Goal: Transaction & Acquisition: Purchase product/service

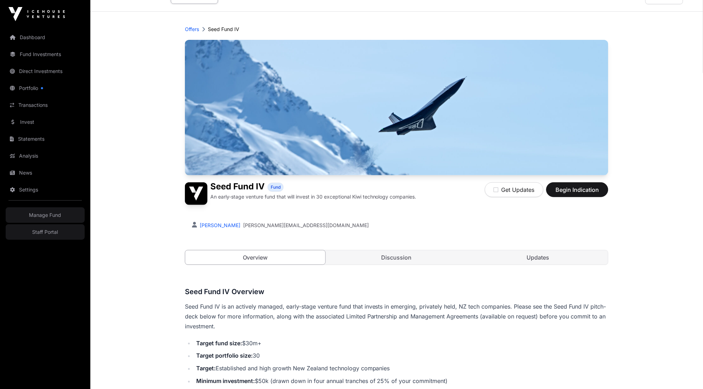
scroll to position [17, 0]
click at [486, 235] on div "[PERSON_NAME] [PERSON_NAME][EMAIL_ADDRESS][DOMAIN_NAME]" at bounding box center [397, 224] width 424 height 24
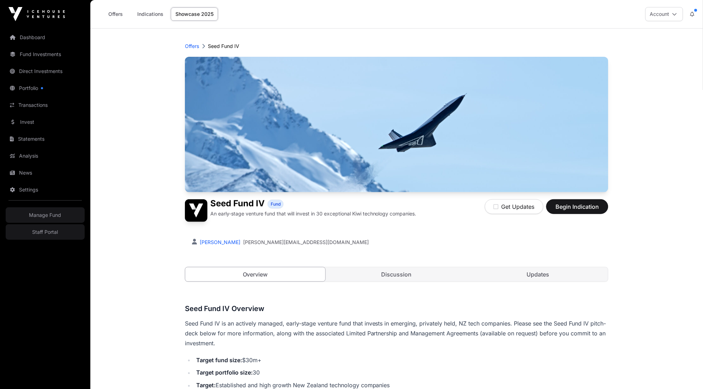
scroll to position [0, 0]
click at [583, 206] on span "Begin Indication" at bounding box center [577, 207] width 44 height 8
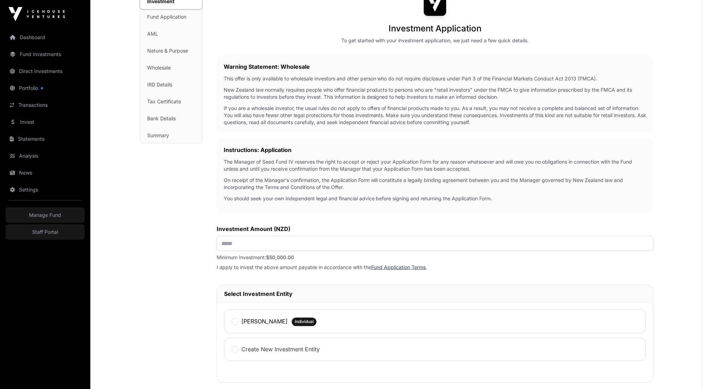
scroll to position [74, 0]
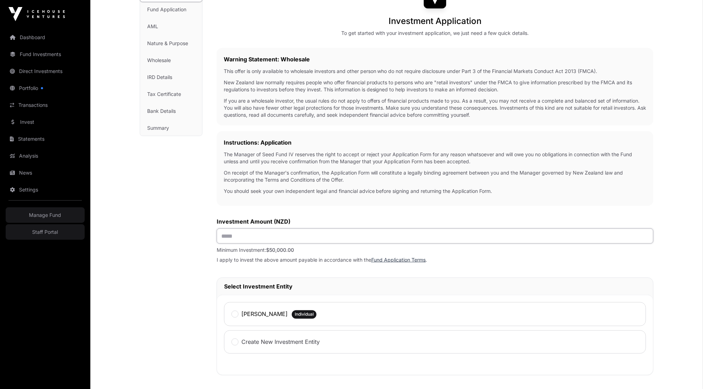
click at [418, 229] on input "text" at bounding box center [435, 236] width 437 height 15
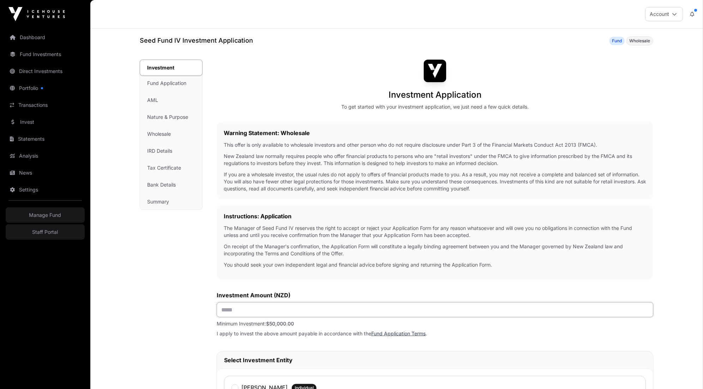
scroll to position [0, 0]
click at [165, 80] on div "Investment Fund Application AML Nature & Purpose Wholesale IRD Details Tax Cert…" at bounding box center [171, 135] width 62 height 150
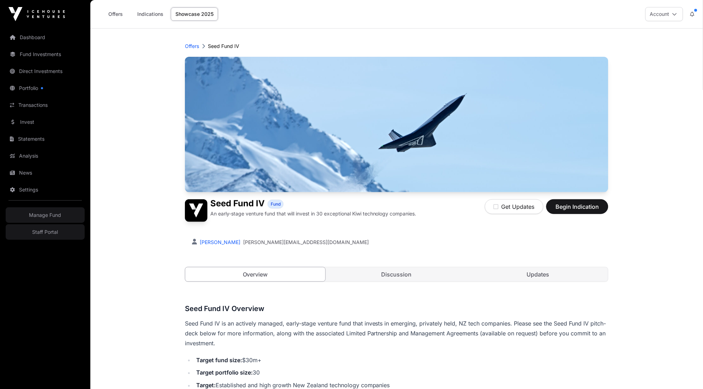
click at [429, 232] on div "[PERSON_NAME] [PERSON_NAME][EMAIL_ADDRESS][DOMAIN_NAME]" at bounding box center [397, 241] width 424 height 24
click at [575, 208] on span "Begin Indication" at bounding box center [577, 207] width 44 height 8
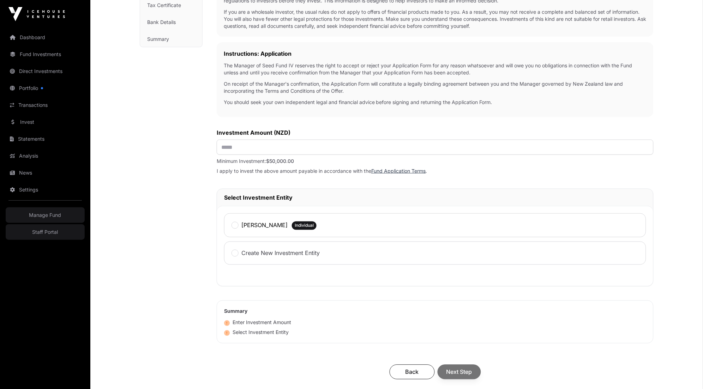
scroll to position [183, 0]
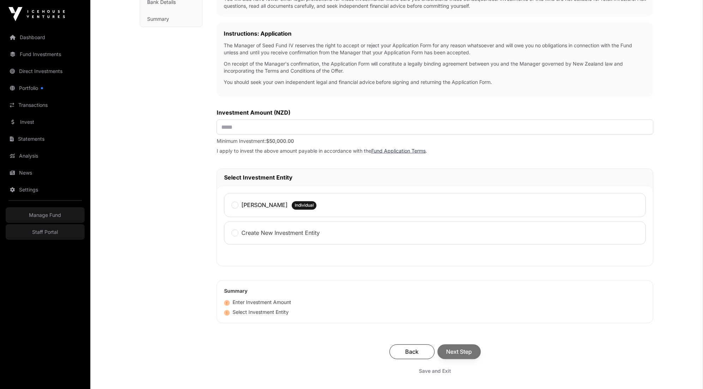
click at [260, 173] on h2 "Select Investment Entity" at bounding box center [435, 177] width 422 height 8
click at [274, 173] on h2 "Select Investment Entity" at bounding box center [435, 177] width 422 height 8
click at [267, 173] on h2 "Select Investment Entity" at bounding box center [435, 177] width 422 height 8
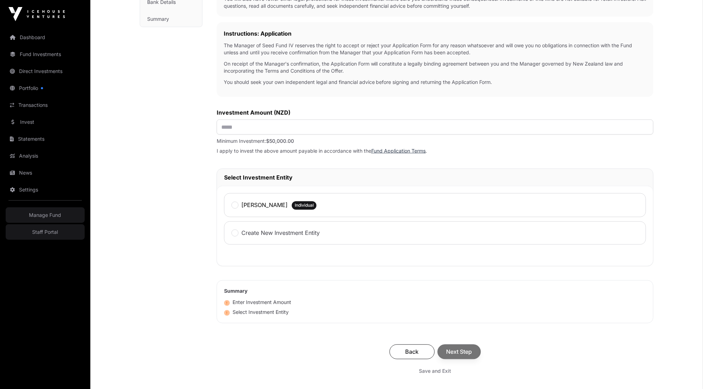
click at [267, 173] on h2 "Select Investment Entity" at bounding box center [435, 177] width 422 height 8
click at [283, 173] on h2 "Select Investment Entity" at bounding box center [435, 177] width 422 height 8
click at [266, 201] on label "[PERSON_NAME]" at bounding box center [264, 205] width 46 height 8
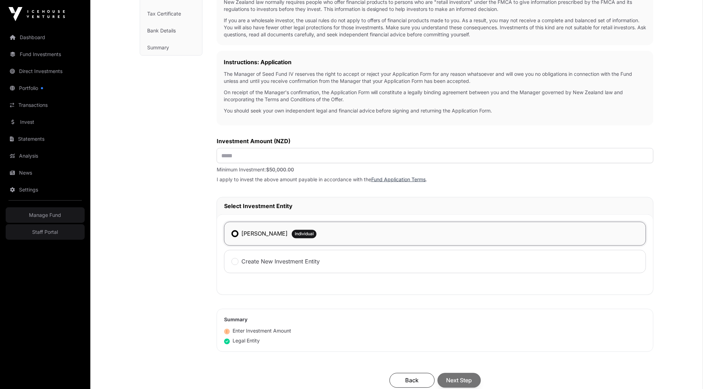
scroll to position [152, 0]
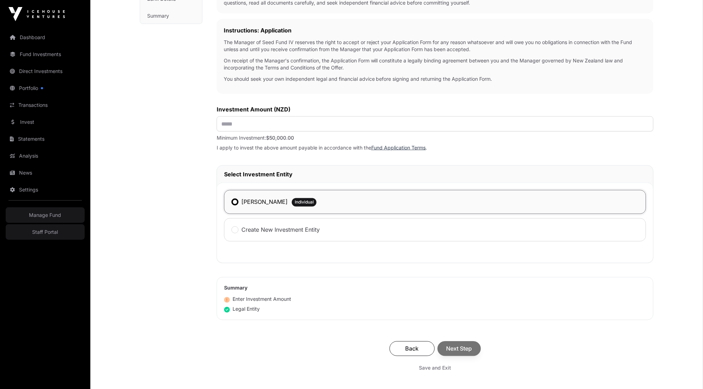
click at [263, 198] on div "[PERSON_NAME]" at bounding box center [260, 202] width 56 height 9
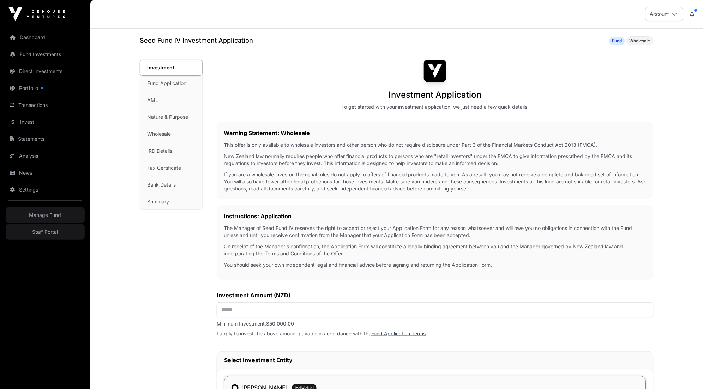
scroll to position [0, 0]
click at [163, 200] on div "Investment Fund Application AML Nature & Purpose Wholesale IRD Details Tax Cert…" at bounding box center [171, 135] width 62 height 150
click at [286, 214] on h2 "Instructions: Application" at bounding box center [435, 216] width 423 height 8
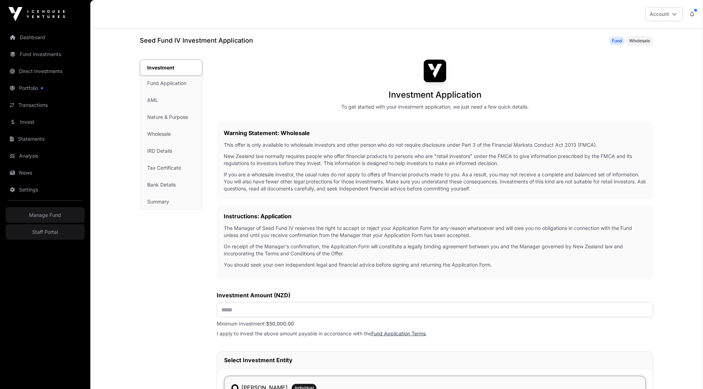
click at [286, 214] on h2 "Instructions: Application" at bounding box center [435, 216] width 423 height 8
click at [290, 171] on p "If you are a wholesale investor, the usual rules do not apply to offers of fina…" at bounding box center [435, 181] width 423 height 21
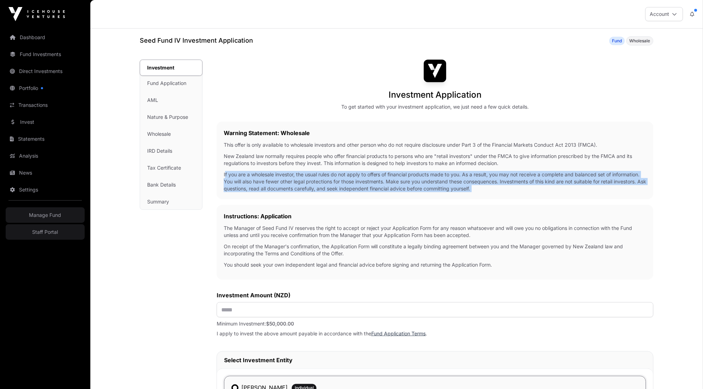
click at [301, 143] on p "This offer is only available to wholesale investors and other person who do not…" at bounding box center [435, 145] width 423 height 7
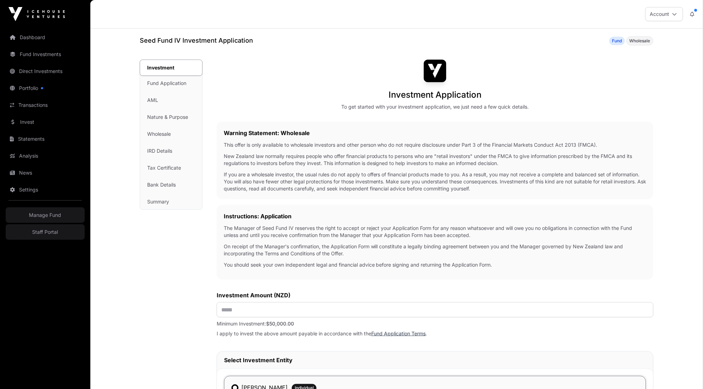
click at [301, 143] on p "This offer is only available to wholesale investors and other person who do not…" at bounding box center [435, 145] width 423 height 7
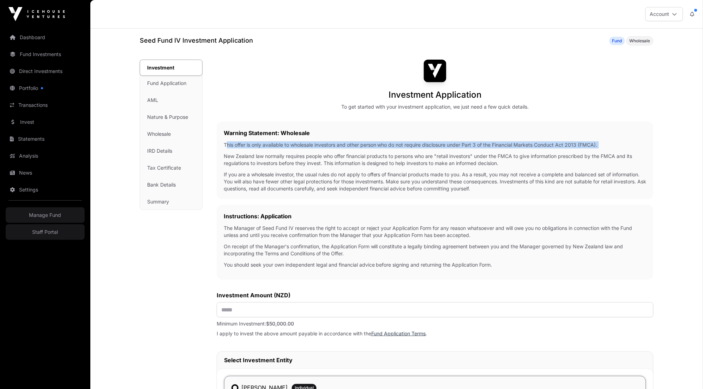
click at [293, 163] on p "New Zealand law normally requires people who offer financial products to person…" at bounding box center [435, 160] width 423 height 14
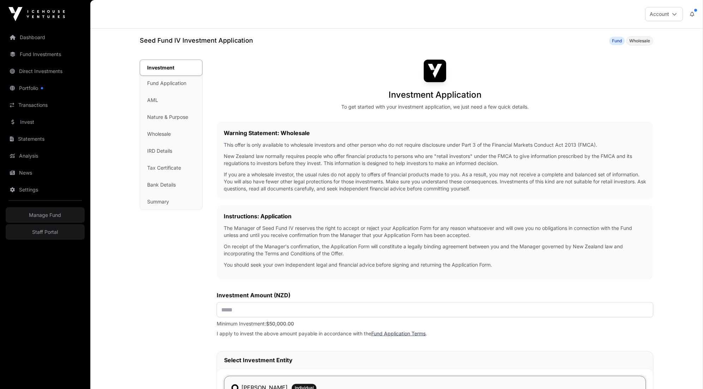
click at [293, 163] on p "New Zealand law normally requires people who offer financial products to person…" at bounding box center [435, 160] width 423 height 14
click at [290, 181] on p "If you are a wholesale investor, the usual rules do not apply to offers of fina…" at bounding box center [435, 181] width 423 height 21
click at [287, 189] on div "Warning Statement: Wholesale This offer is only available to wholesale investor…" at bounding box center [435, 161] width 437 height 78
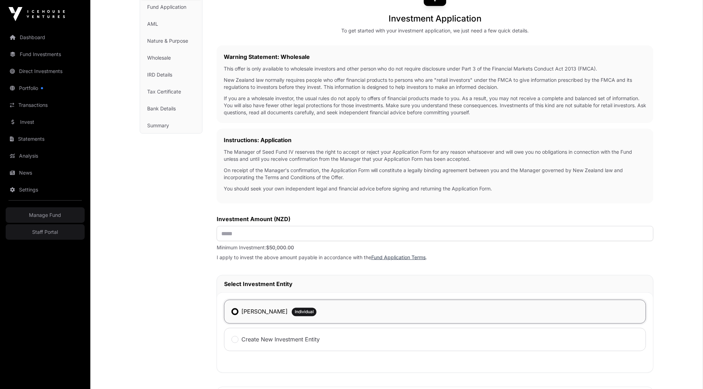
scroll to position [89, 0]
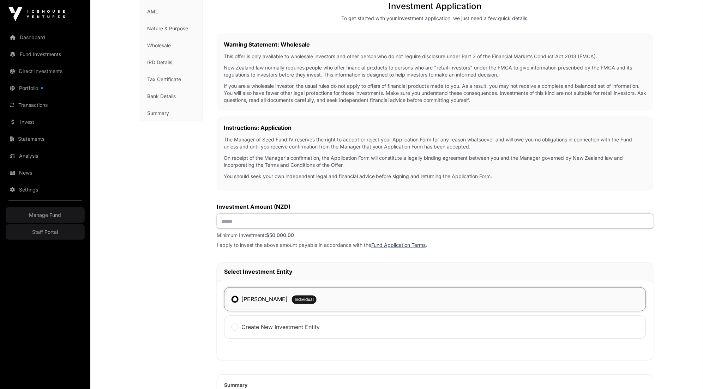
click at [280, 214] on input "text" at bounding box center [435, 221] width 437 height 15
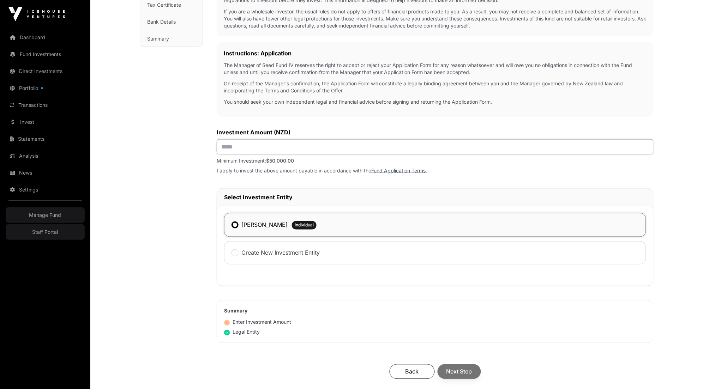
scroll to position [163, 0]
